Goal: Information Seeking & Learning: Learn about a topic

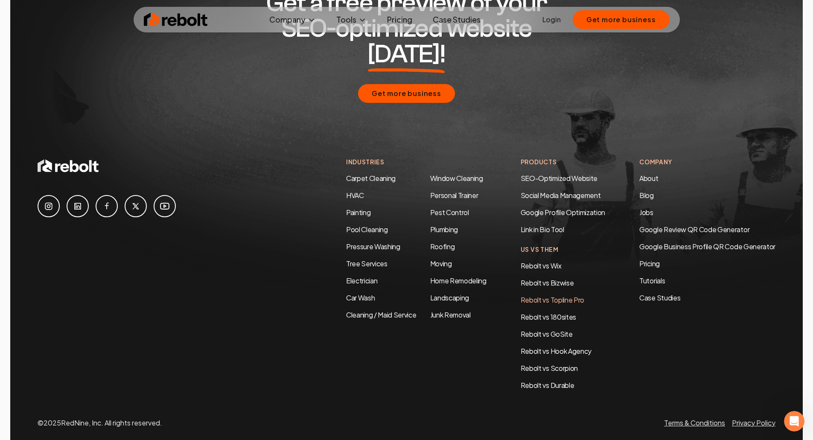
click at [532, 295] on link "Rebolt vs Topline Pro" at bounding box center [553, 299] width 64 height 9
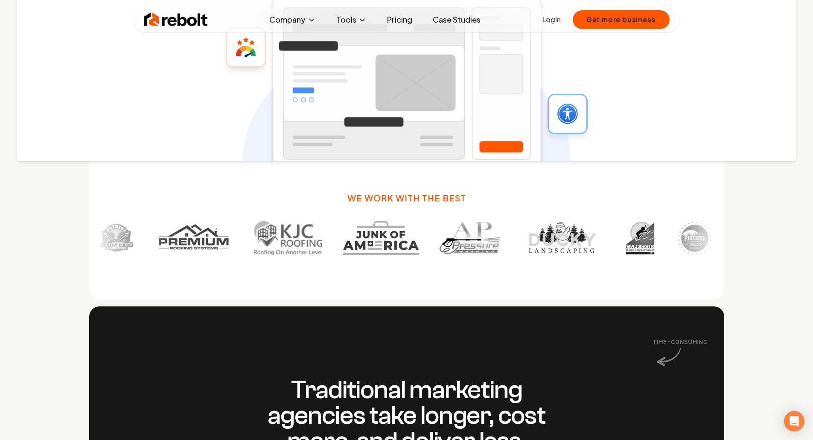
scroll to position [555, 0]
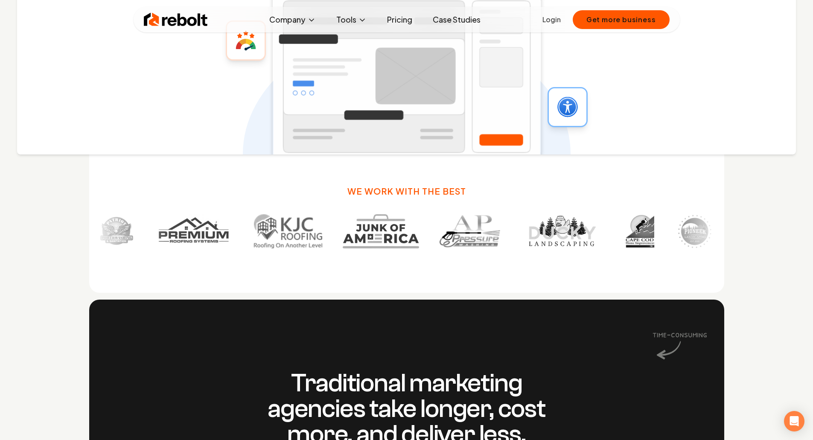
click at [440, 230] on img at bounding box center [470, 231] width 61 height 34
drag, startPoint x: 665, startPoint y: 234, endPoint x: 660, endPoint y: 234, distance: 6.0
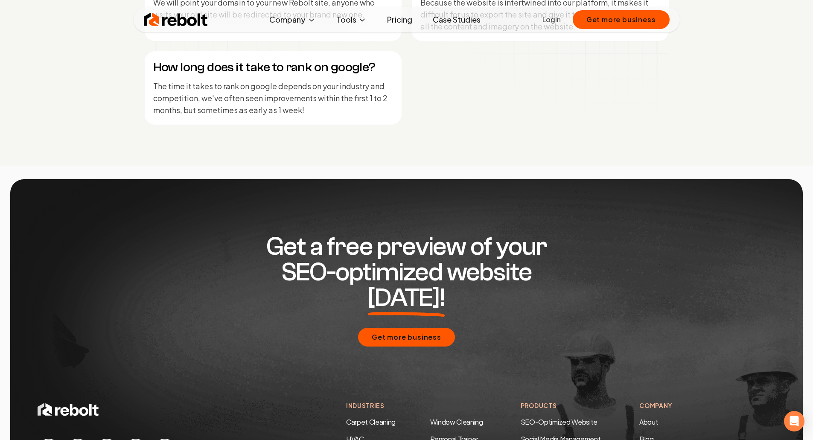
scroll to position [4128, 0]
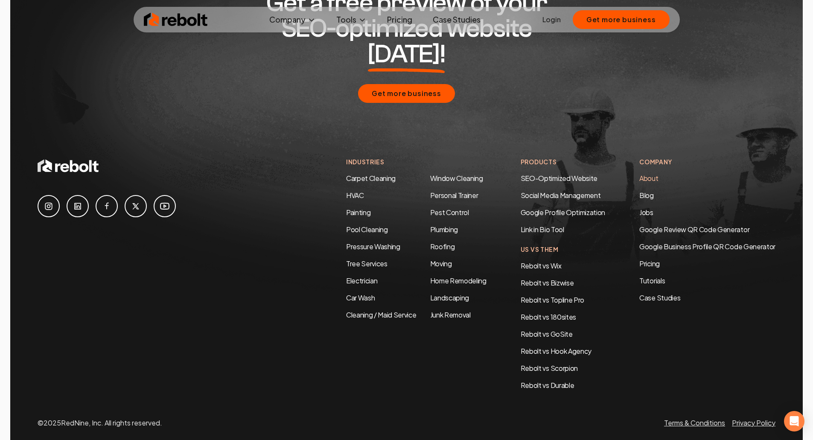
click at [647, 174] on link "About" at bounding box center [648, 178] width 19 height 9
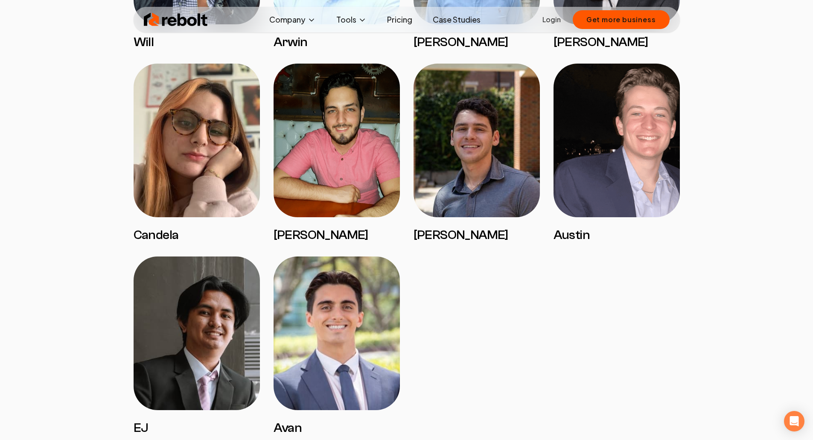
scroll to position [1323, 0]
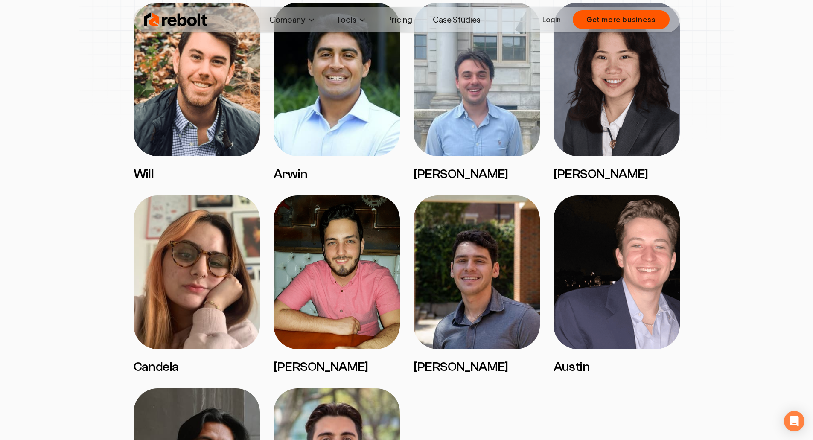
click at [330, 264] on img at bounding box center [337, 273] width 126 height 154
click at [330, 263] on img at bounding box center [337, 273] width 126 height 154
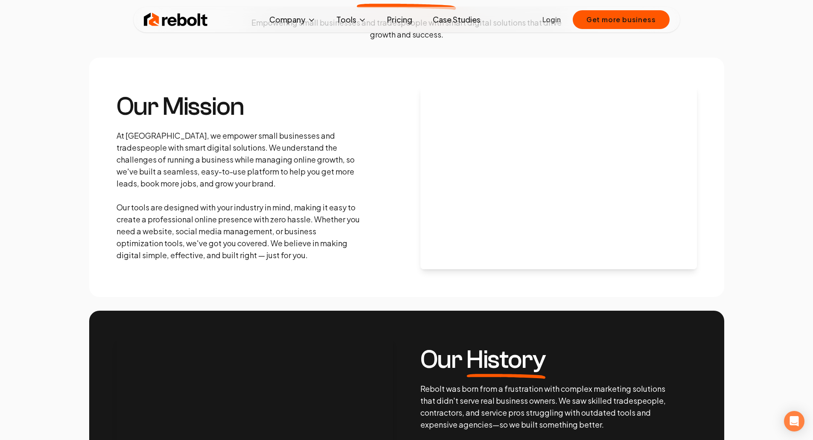
scroll to position [256, 0]
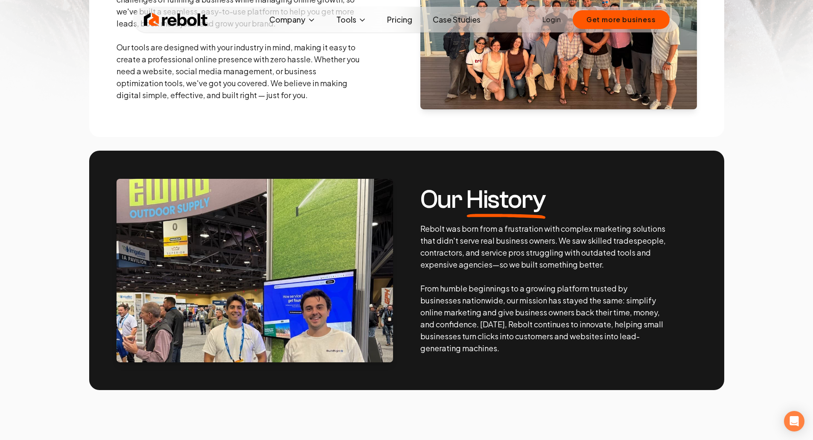
click at [617, 260] on p "Rebolt was born from a frustration with complex marketing solutions that didn't…" at bounding box center [543, 288] width 246 height 131
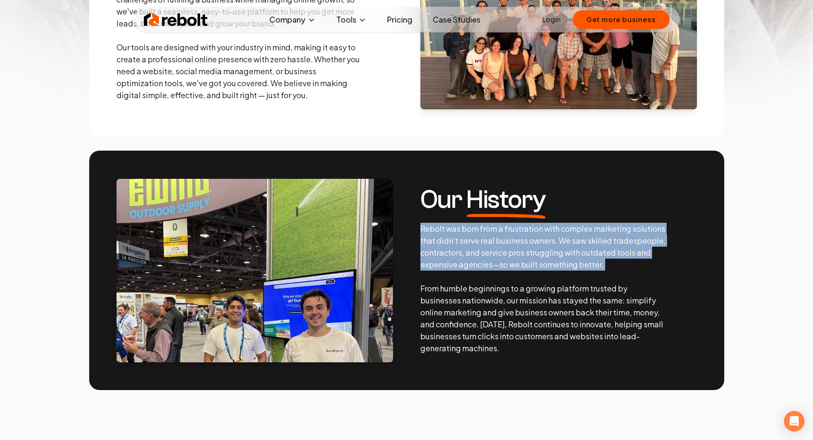
click at [617, 260] on p "Rebolt was born from a frustration with complex marketing solutions that didn't…" at bounding box center [543, 288] width 246 height 131
drag, startPoint x: 617, startPoint y: 260, endPoint x: 622, endPoint y: 262, distance: 5.7
click at [619, 261] on p "Rebolt was born from a frustration with complex marketing solutions that didn't…" at bounding box center [543, 288] width 246 height 131
click at [622, 262] on p "Rebolt was born from a frustration with complex marketing solutions that didn't…" at bounding box center [543, 288] width 246 height 131
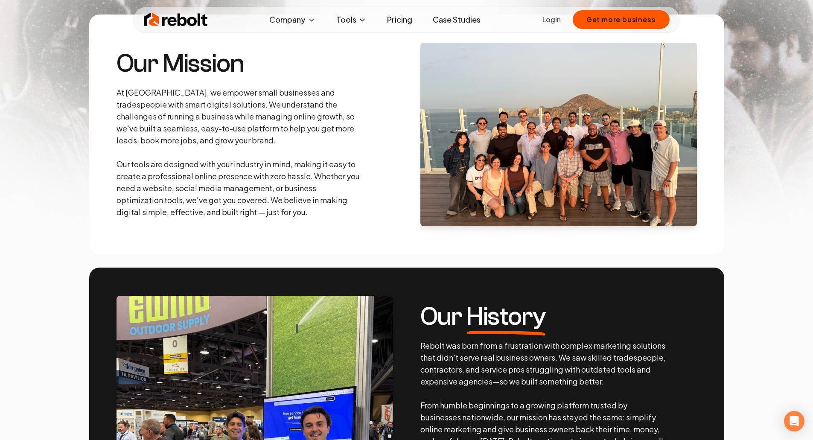
scroll to position [128, 0]
